Goal: Complete application form

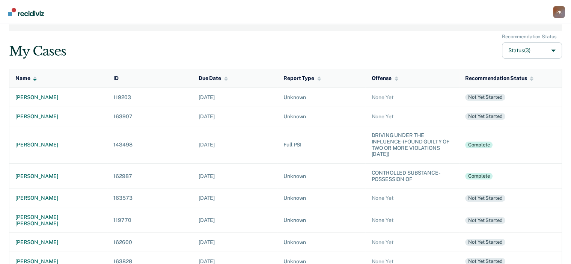
scroll to position [38, 0]
click at [45, 199] on div "[PERSON_NAME]" at bounding box center [58, 198] width 86 height 6
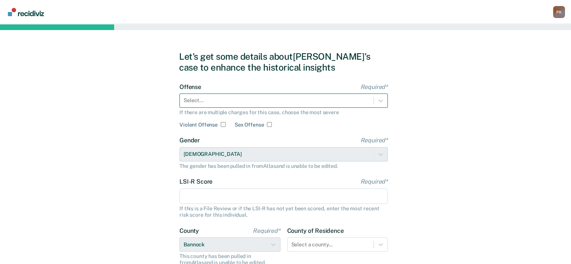
click at [267, 103] on div at bounding box center [277, 101] width 186 height 8
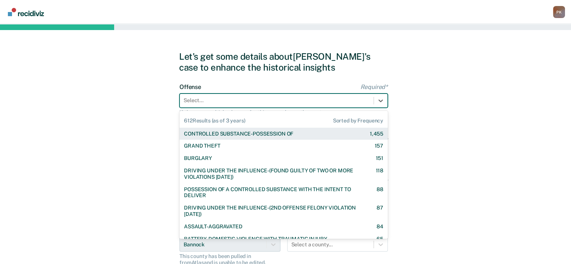
click at [274, 133] on div "CONTROLLED SUBSTANCE-POSSESSION OF" at bounding box center [238, 134] width 109 height 6
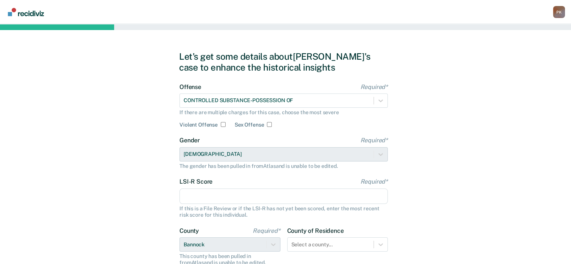
click at [260, 194] on input "LSI-R Score Required*" at bounding box center [284, 197] width 209 height 16
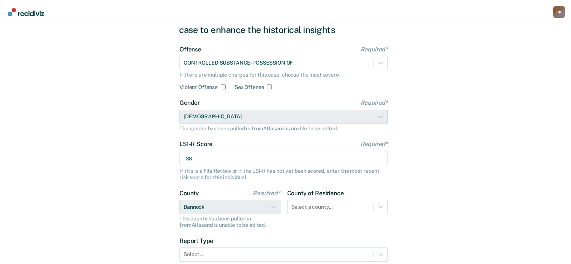
scroll to position [75, 0]
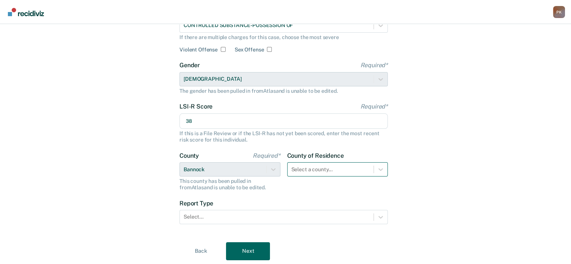
type input "38"
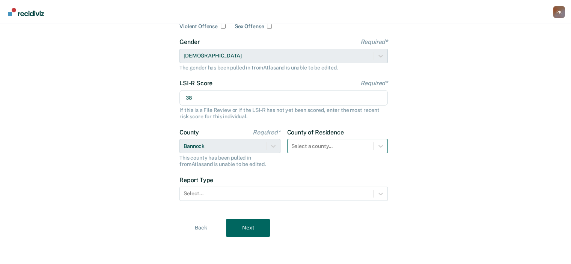
click at [350, 153] on div "Select a county..." at bounding box center [337, 146] width 101 height 14
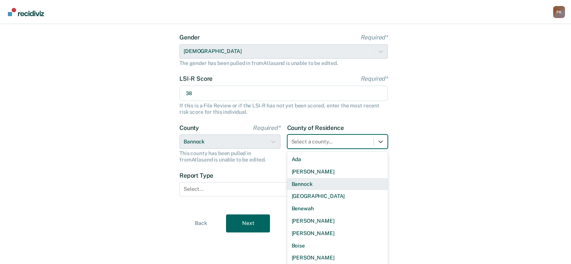
click at [313, 186] on div "Bannock" at bounding box center [337, 184] width 101 height 12
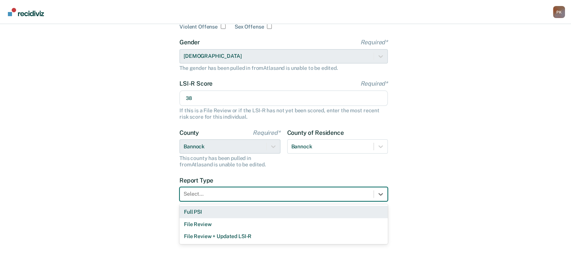
drag, startPoint x: 300, startPoint y: 195, endPoint x: 264, endPoint y: 196, distance: 36.1
click at [300, 195] on div at bounding box center [277, 194] width 186 height 8
click at [187, 212] on div "Full PSI" at bounding box center [284, 212] width 209 height 12
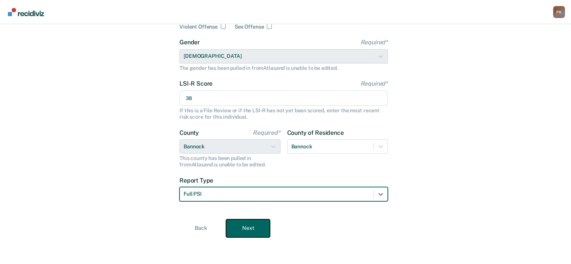
click at [240, 231] on button "Next" at bounding box center [248, 228] width 44 height 18
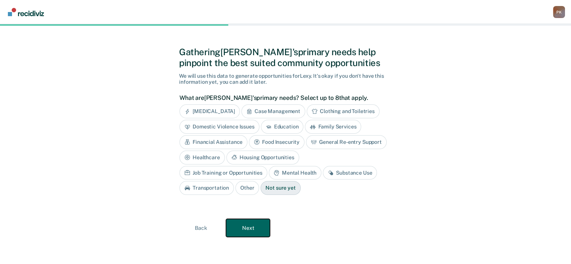
scroll to position [3, 0]
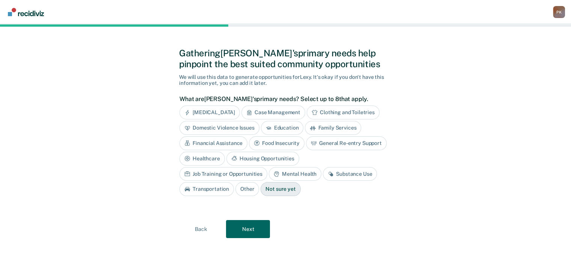
click at [323, 175] on div "Substance Use" at bounding box center [350, 174] width 54 height 14
click at [234, 183] on div "Transportation" at bounding box center [207, 190] width 54 height 14
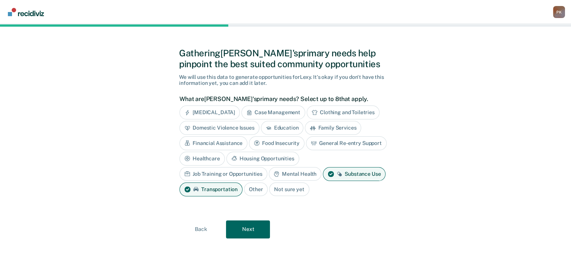
click at [268, 167] on div "Job Training or Opportunities" at bounding box center [224, 174] width 88 height 14
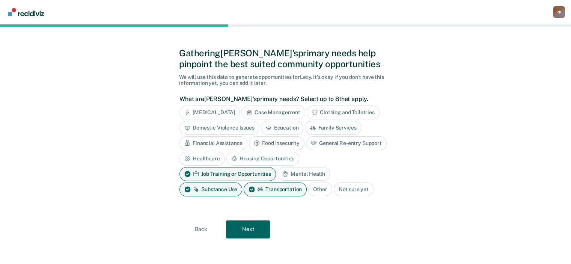
click at [254, 156] on div "Housing Opportunities" at bounding box center [263, 159] width 73 height 14
click at [232, 141] on div "Financial Assistance" at bounding box center [214, 143] width 68 height 14
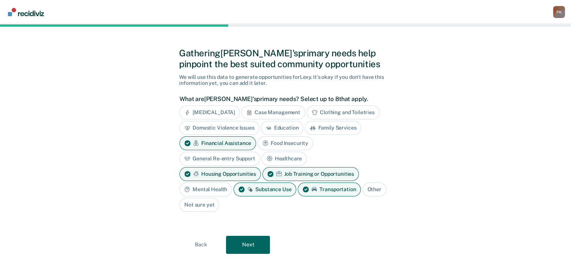
click at [331, 124] on div "Family Services" at bounding box center [333, 128] width 56 height 14
click at [246, 243] on button "Next" at bounding box center [248, 245] width 44 height 18
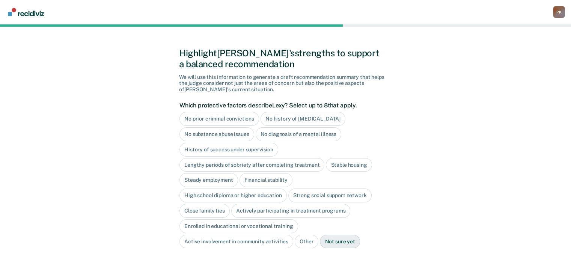
scroll to position [41, 0]
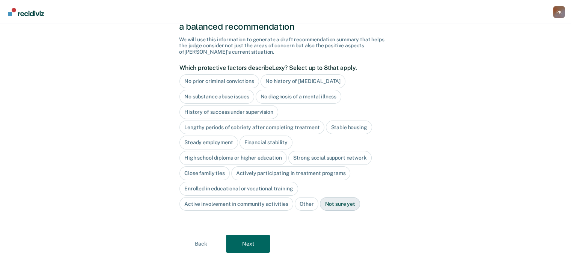
click at [314, 99] on div "No diagnosis of a mental illness" at bounding box center [299, 97] width 86 height 14
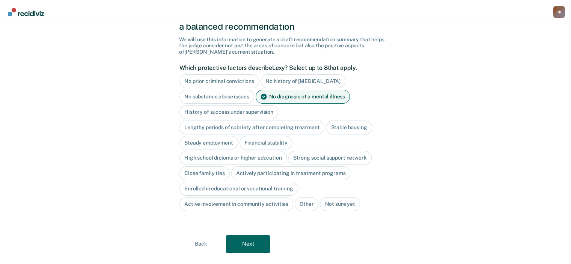
click at [221, 158] on div "High school diploma or higher education" at bounding box center [233, 158] width 107 height 14
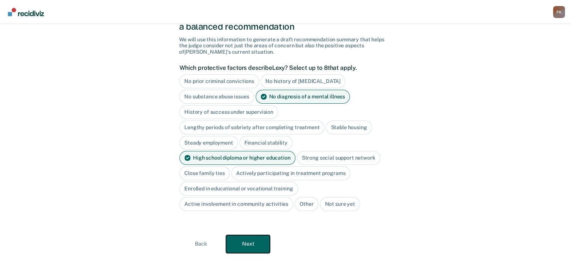
click at [255, 243] on button "Next" at bounding box center [248, 244] width 44 height 18
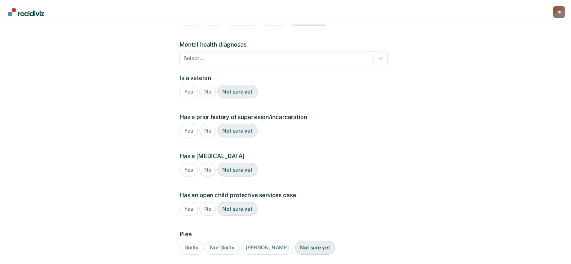
scroll to position [0, 0]
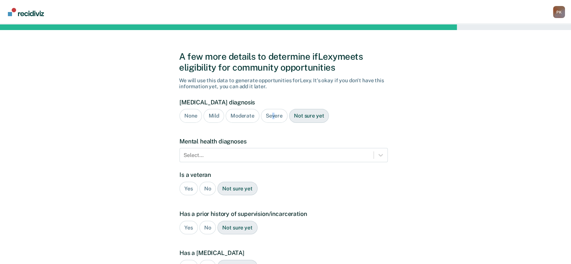
click at [272, 118] on div "Severe" at bounding box center [274, 116] width 27 height 14
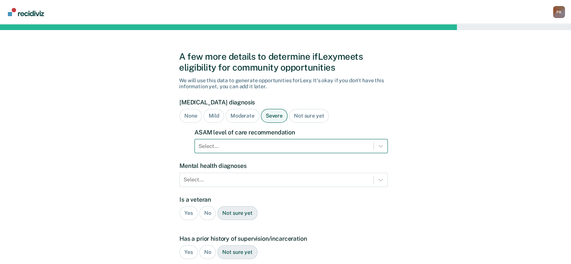
click at [273, 147] on form "[MEDICAL_DATA] diagnosis None Mild Moderate Severe Not sure yet ASAM level of c…" at bounding box center [284, 245] width 209 height 292
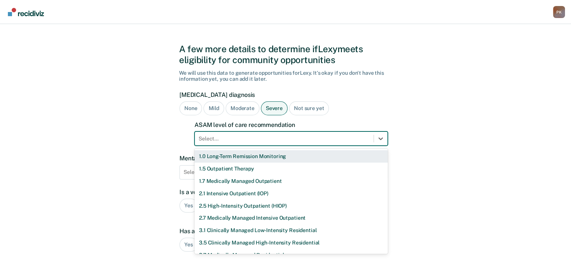
scroll to position [8, 0]
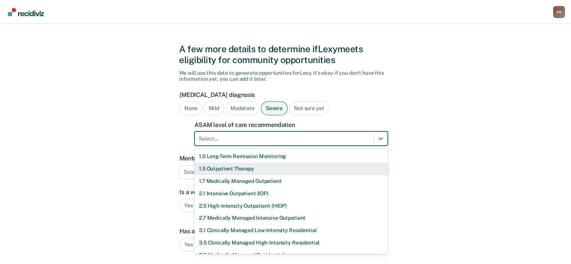
click at [248, 169] on div "1.5 Outpatient Therapy" at bounding box center [291, 169] width 193 height 12
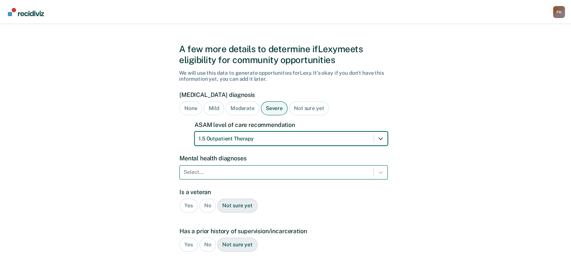
click at [293, 174] on div "Select..." at bounding box center [284, 172] width 209 height 14
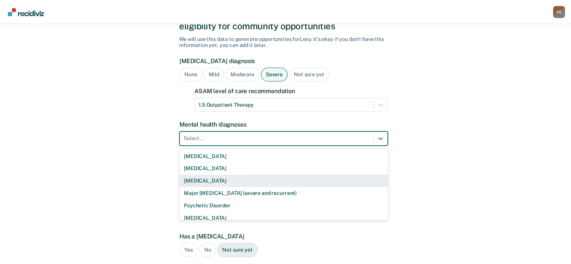
scroll to position [42, 0]
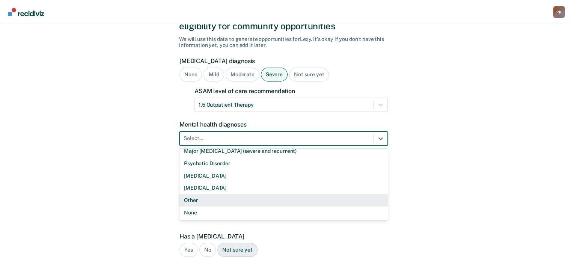
click at [256, 200] on div "Other" at bounding box center [284, 200] width 209 height 12
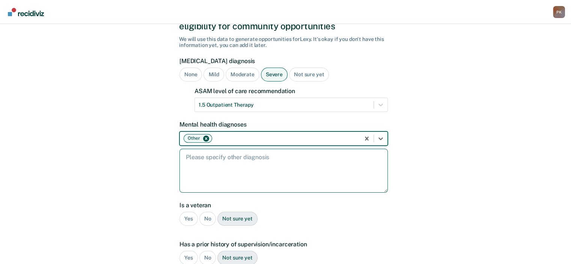
click at [263, 162] on textarea at bounding box center [284, 171] width 209 height 44
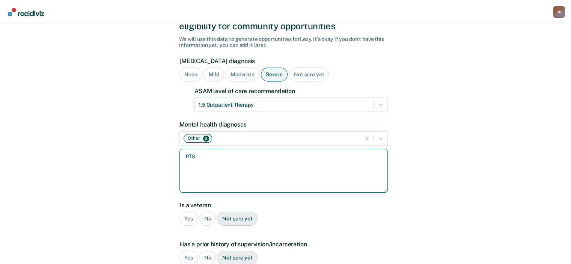
type textarea "[MEDICAL_DATA]"
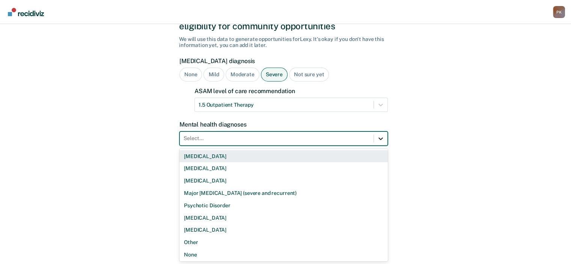
click at [380, 139] on icon at bounding box center [381, 139] width 8 height 8
click at [213, 155] on div "[MEDICAL_DATA]" at bounding box center [284, 156] width 209 height 12
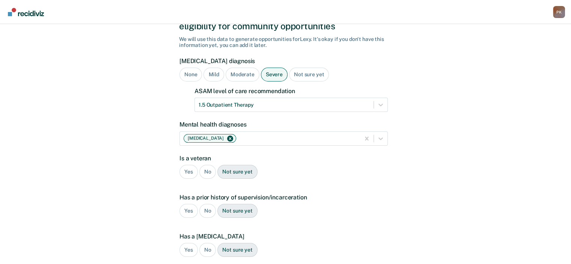
click at [208, 171] on div "No" at bounding box center [208, 172] width 17 height 14
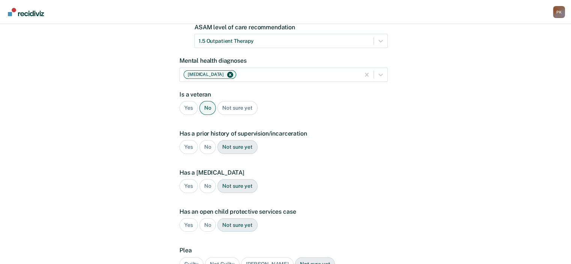
scroll to position [116, 0]
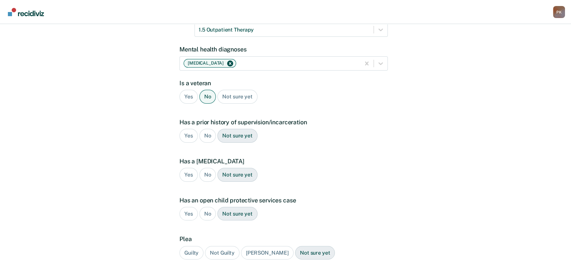
click at [189, 135] on div "Yes" at bounding box center [189, 136] width 18 height 14
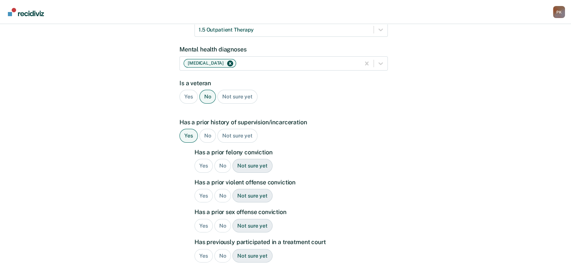
click at [224, 166] on div "No" at bounding box center [223, 166] width 17 height 14
click at [203, 196] on div "Yes" at bounding box center [204, 196] width 18 height 14
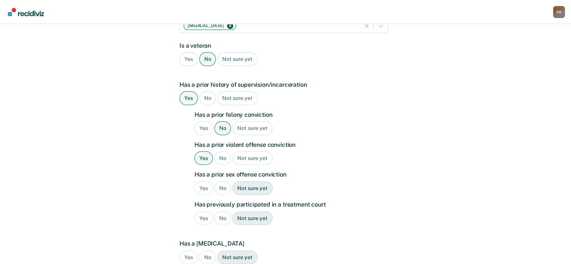
click at [224, 185] on div "No" at bounding box center [223, 188] width 17 height 14
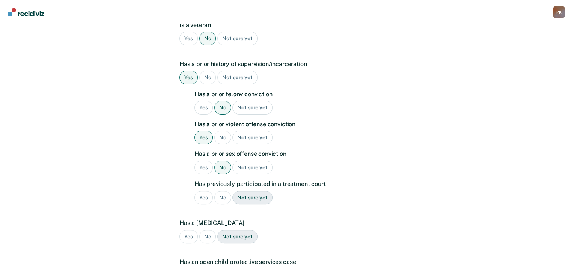
scroll to position [192, 0]
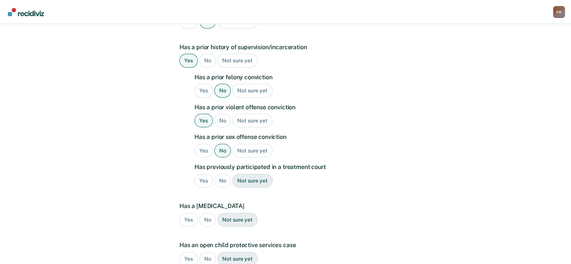
click at [205, 182] on div "Yes" at bounding box center [204, 181] width 18 height 14
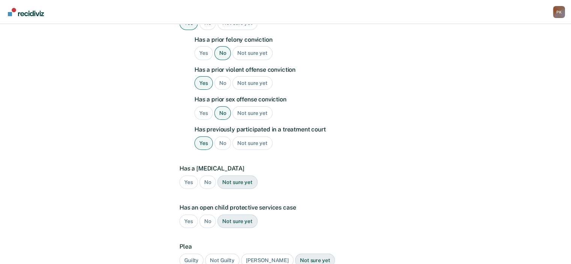
click at [205, 181] on div "No" at bounding box center [208, 182] width 17 height 14
drag, startPoint x: 203, startPoint y: 218, endPoint x: 221, endPoint y: 222, distance: 18.2
click at [204, 218] on div "No" at bounding box center [208, 222] width 17 height 14
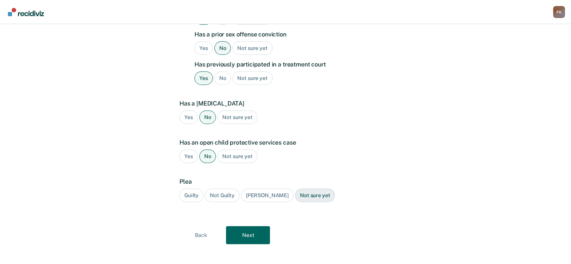
scroll to position [300, 0]
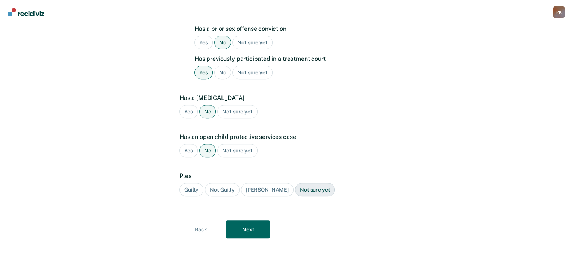
drag, startPoint x: 189, startPoint y: 190, endPoint x: 201, endPoint y: 204, distance: 18.6
click at [190, 190] on div "Guilty" at bounding box center [192, 190] width 24 height 14
click at [246, 230] on button "Next" at bounding box center [248, 230] width 44 height 18
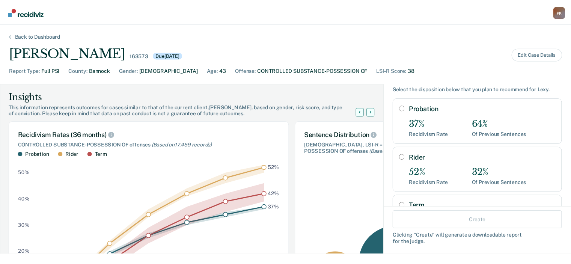
scroll to position [20, 0]
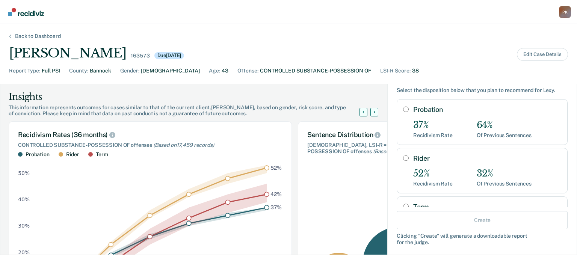
click at [403, 157] on input "Rider" at bounding box center [406, 158] width 6 height 6
radio input "true"
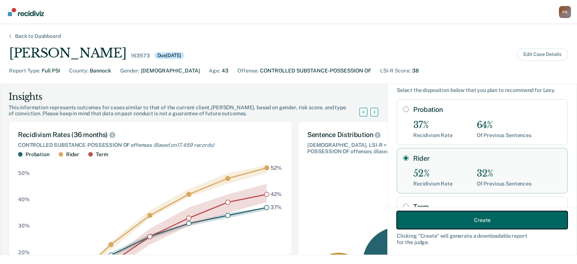
click at [469, 219] on button "Create" at bounding box center [482, 220] width 171 height 18
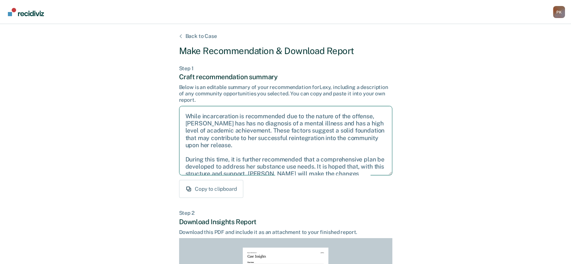
scroll to position [34, 0]
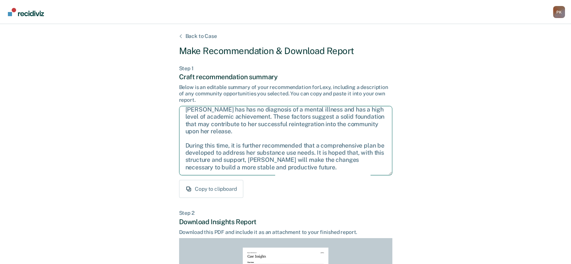
drag, startPoint x: 186, startPoint y: 114, endPoint x: 319, endPoint y: 172, distance: 144.7
click at [320, 172] on textarea "Given the circumstances of this case, it is recommended that [PERSON_NAME] be s…" at bounding box center [285, 141] width 213 height 70
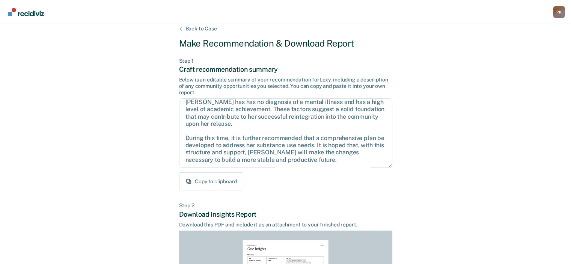
scroll to position [0, 0]
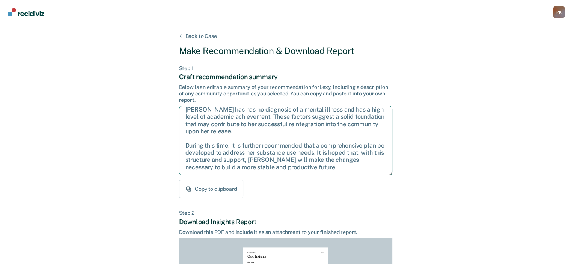
click at [336, 133] on textarea "Given the circumstances of this case, it is recommended that [PERSON_NAME] be s…" at bounding box center [285, 141] width 213 height 70
click at [326, 188] on div "Copy to clipboard" at bounding box center [285, 189] width 213 height 18
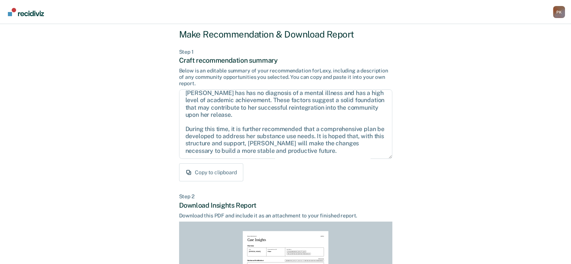
scroll to position [164, 0]
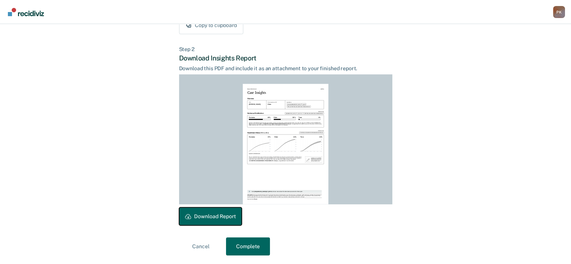
click at [232, 213] on button "Download Report" at bounding box center [210, 216] width 63 height 18
click at [247, 251] on button "Complete" at bounding box center [248, 246] width 44 height 18
